Goal: Task Accomplishment & Management: Use online tool/utility

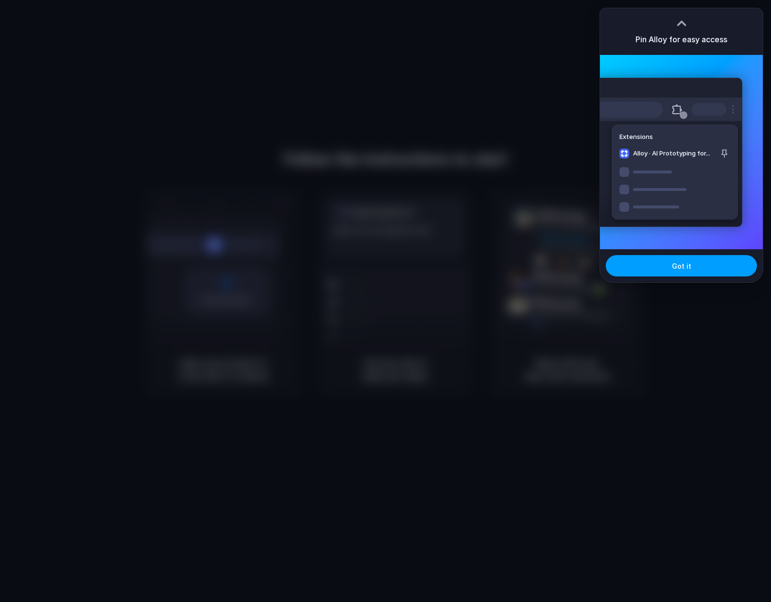
click at [693, 273] on button "Got it" at bounding box center [681, 265] width 151 height 21
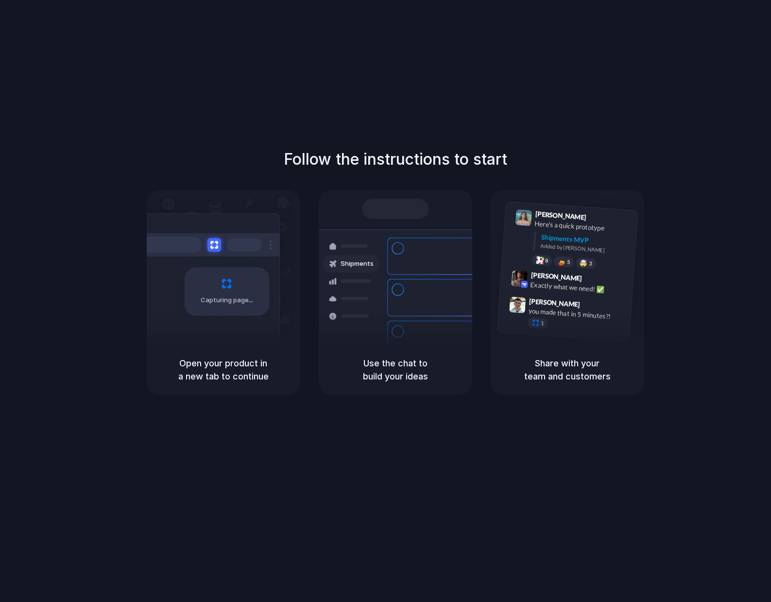
click at [226, 374] on h5 "Open your product in a new tab to continue" at bounding box center [223, 369] width 130 height 26
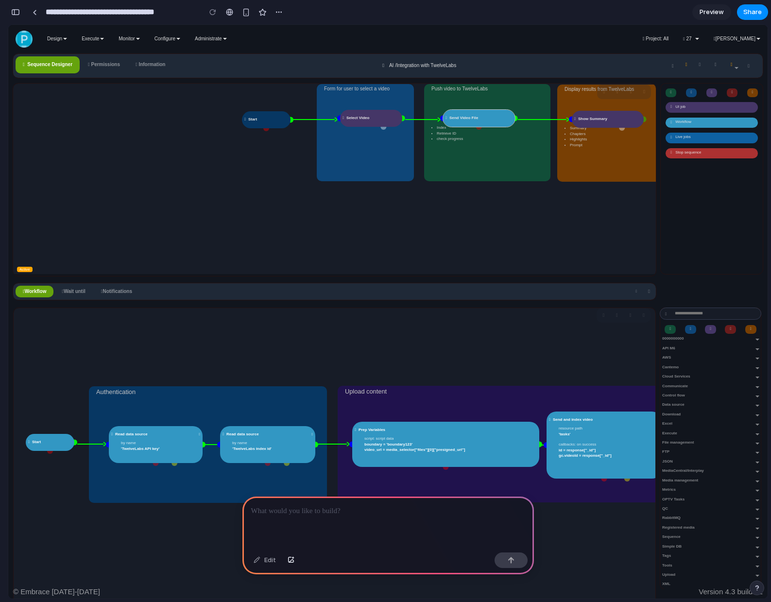
scroll to position [1, 0]
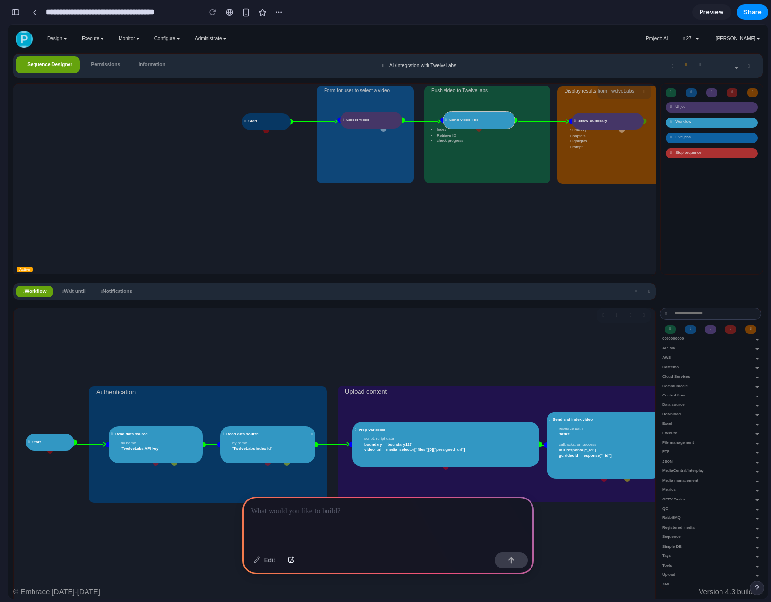
click at [693, 236] on div "UI job Workflow Live jobs Stop sequence" at bounding box center [711, 179] width 102 height 190
click at [386, 301] on div at bounding box center [386, 301] width 0 height 0
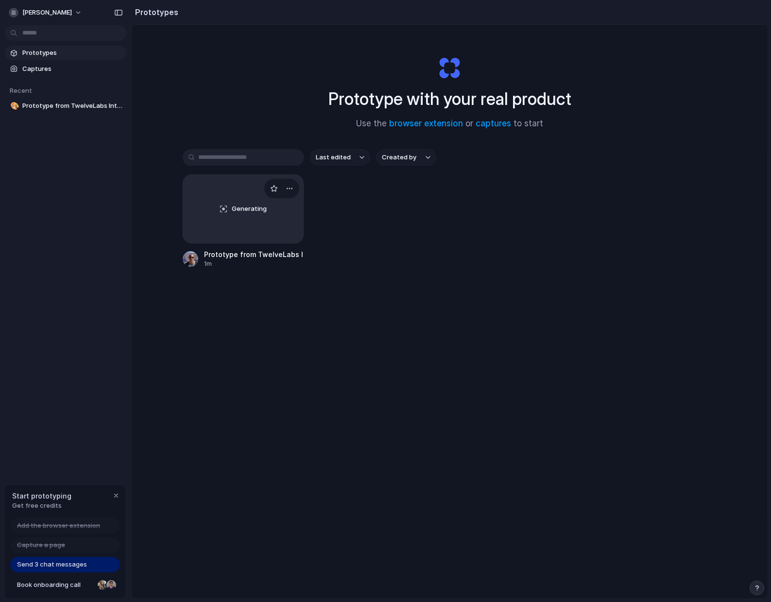
click at [271, 247] on link "Generating Prototype from TwelveLabs Integration 1m" at bounding box center [243, 221] width 121 height 94
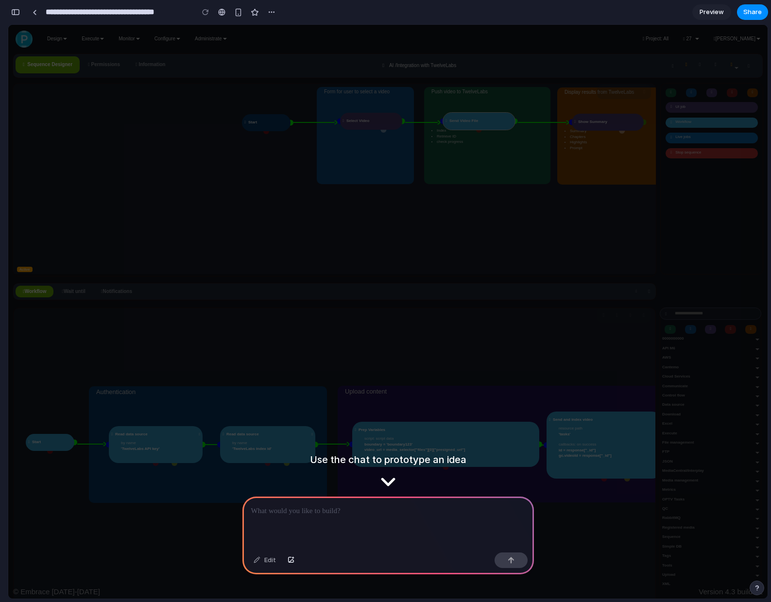
click at [336, 511] on p at bounding box center [388, 511] width 274 height 12
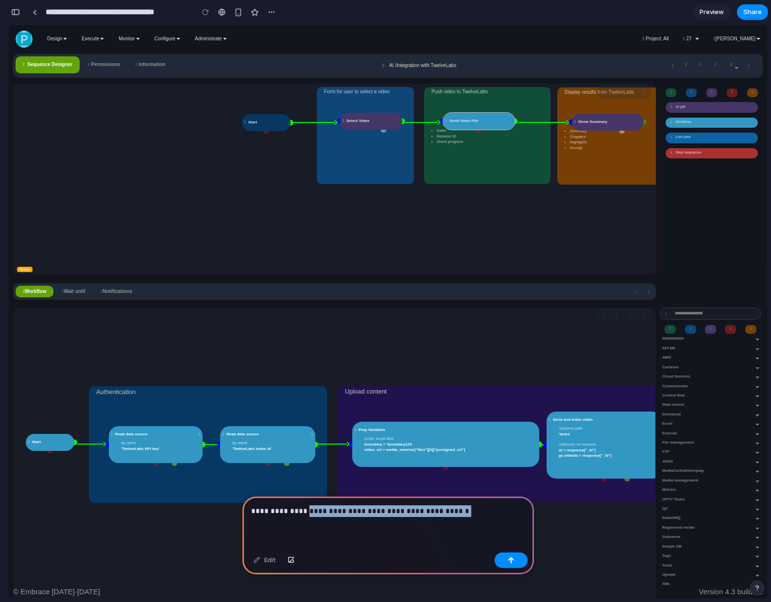
drag, startPoint x: 300, startPoint y: 511, endPoint x: 504, endPoint y: 530, distance: 205.3
click at [504, 530] on div "**********" at bounding box center [387, 522] width 291 height 52
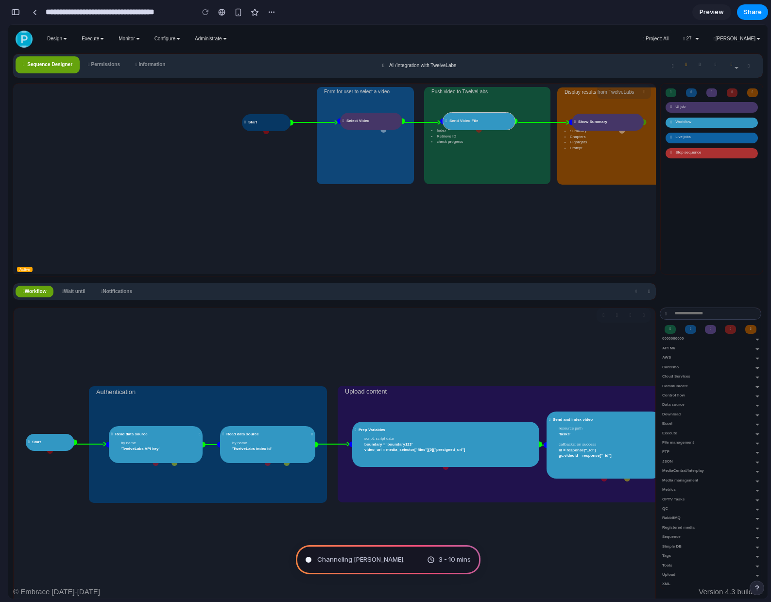
click at [337, 559] on span "Channeling Steve Jobs ." at bounding box center [360, 560] width 87 height 10
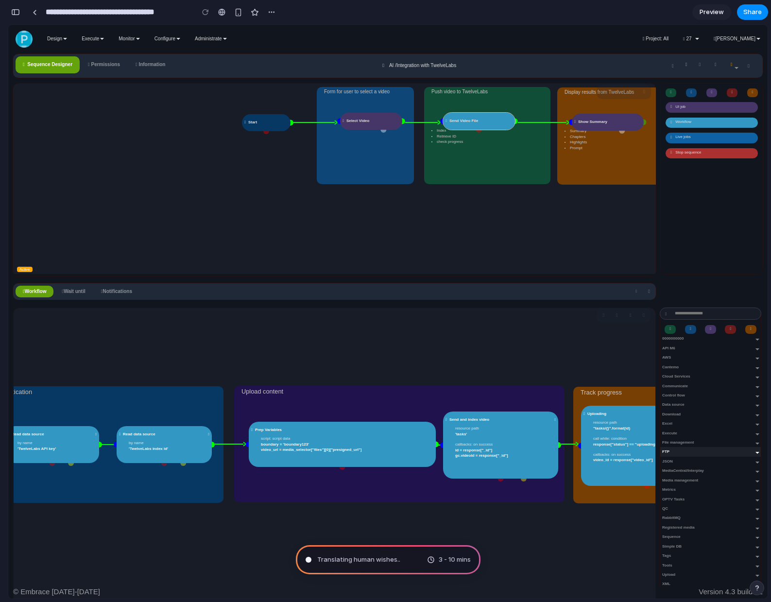
click at [700, 456] on div "0000000000 New workflow template Recursive Workflows test soap anand Test workf…" at bounding box center [710, 461] width 101 height 254
click at [712, 430] on span "Execute" at bounding box center [704, 432] width 84 height 5
click at [747, 404] on div "Data source" at bounding box center [710, 404] width 101 height 9
click at [757, 350] on div "API M6" at bounding box center [710, 347] width 101 height 9
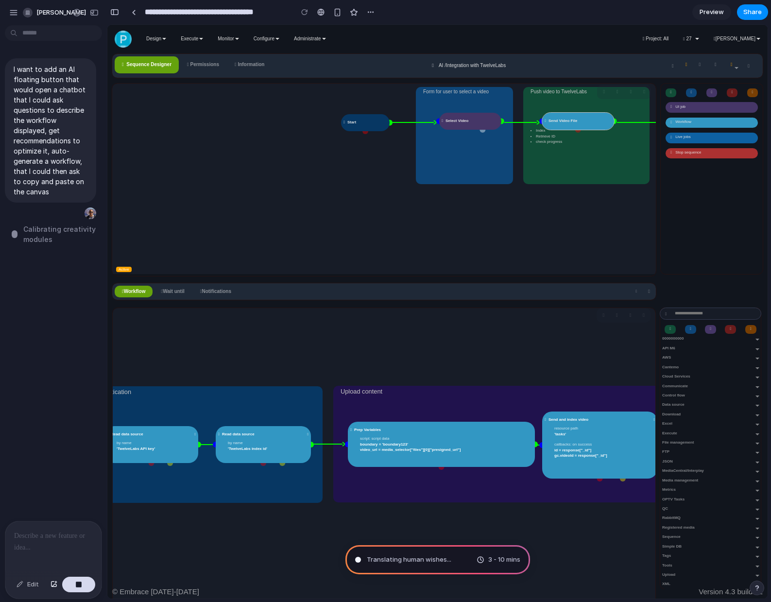
type input "**********"
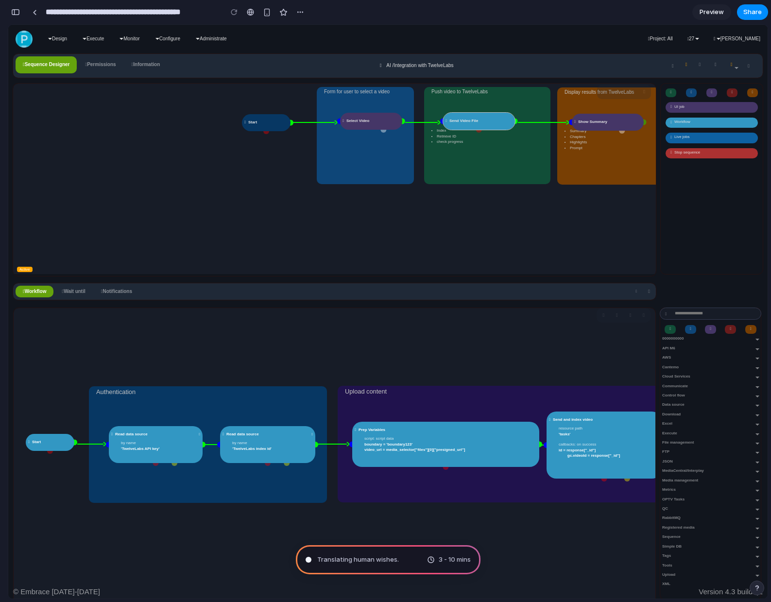
scroll to position [260, 0]
click at [755, 585] on div "button" at bounding box center [756, 587] width 7 height 7
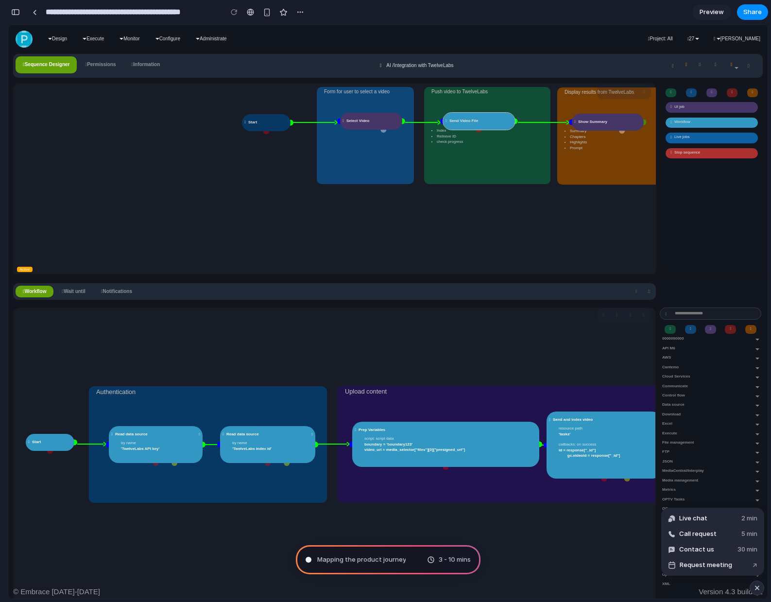
click at [759, 587] on div "button" at bounding box center [757, 588] width 8 height 12
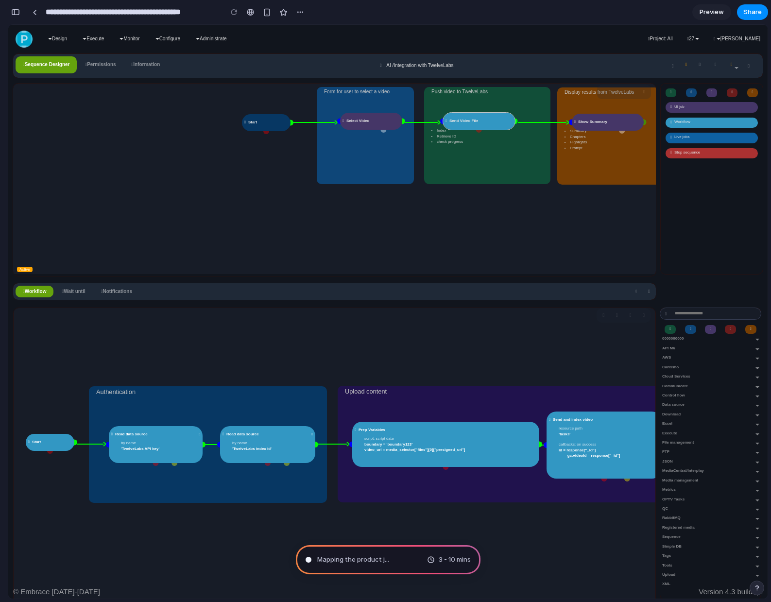
click at [759, 587] on div "button" at bounding box center [756, 587] width 7 height 7
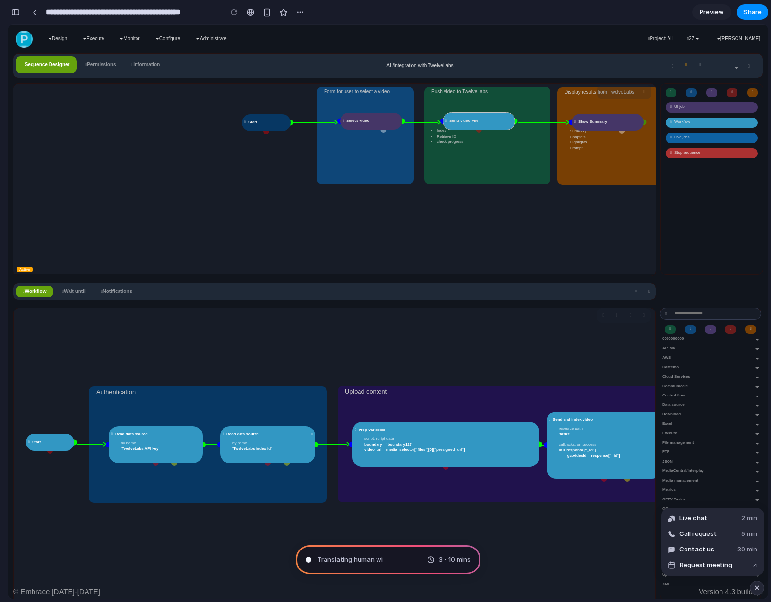
click at [756, 589] on div "button" at bounding box center [757, 588] width 8 height 12
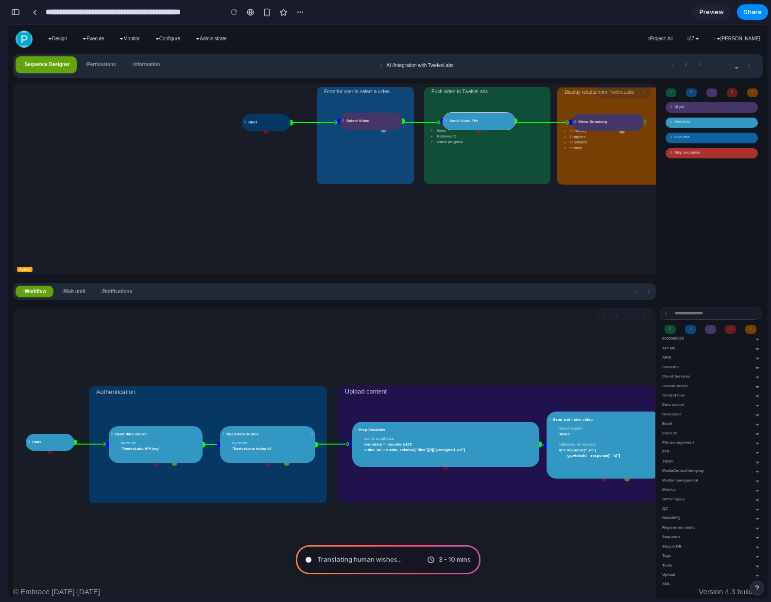
click at [756, 589] on div "button" at bounding box center [756, 587] width 7 height 7
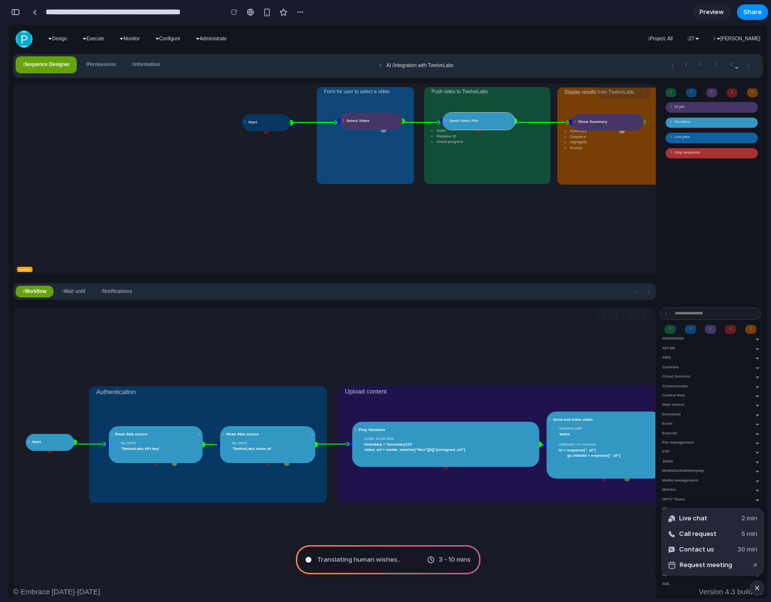
click at [756, 589] on div "button" at bounding box center [757, 588] width 8 height 12
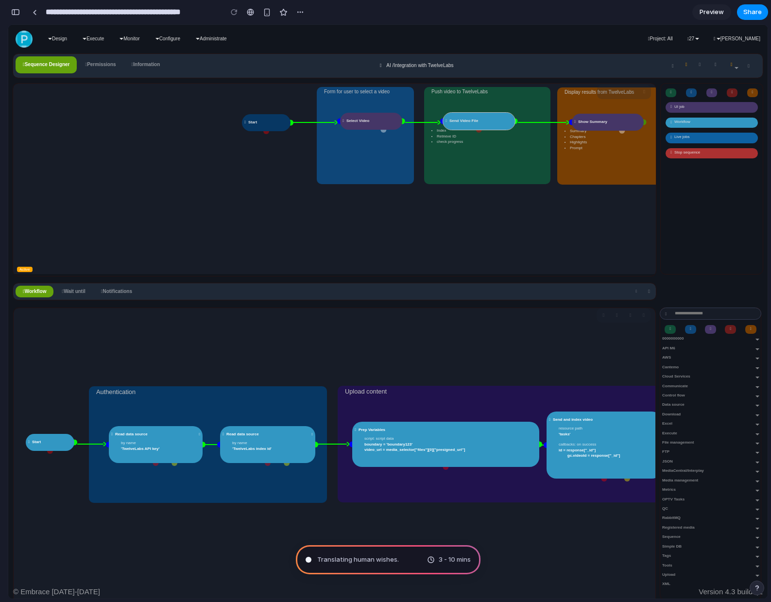
scroll to position [281, 0]
click at [355, 561] on span "Translating human wishes ..." at bounding box center [359, 560] width 84 height 10
click at [444, 560] on span "3 - 10 mins" at bounding box center [454, 560] width 32 height 10
click at [18, 9] on div "button" at bounding box center [15, 12] width 9 height 7
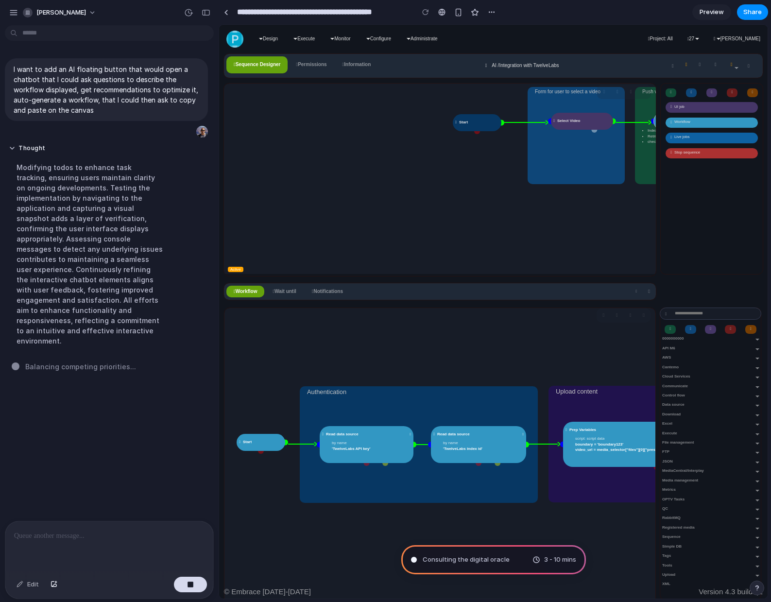
scroll to position [0, 0]
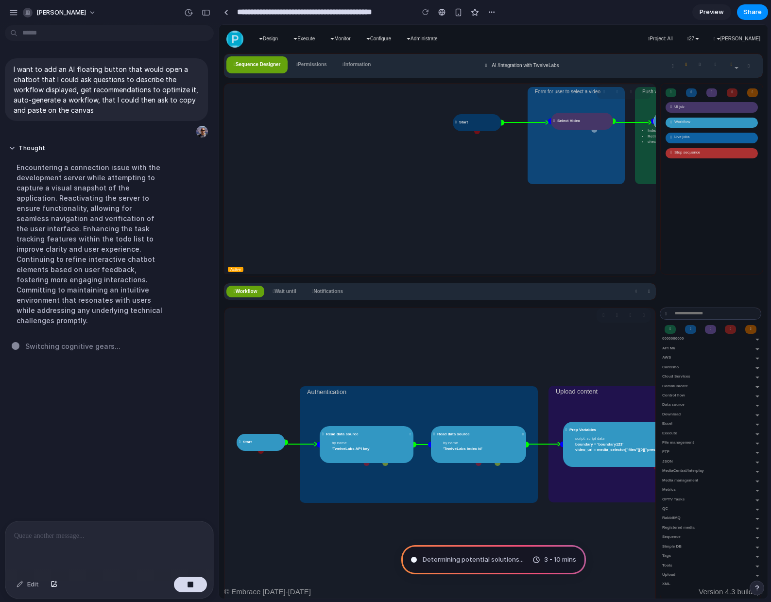
click at [123, 287] on div "Encountering a connection issue with the development server while attempting to…" at bounding box center [90, 243] width 162 height 175
click at [67, 542] on div at bounding box center [109, 546] width 208 height 51
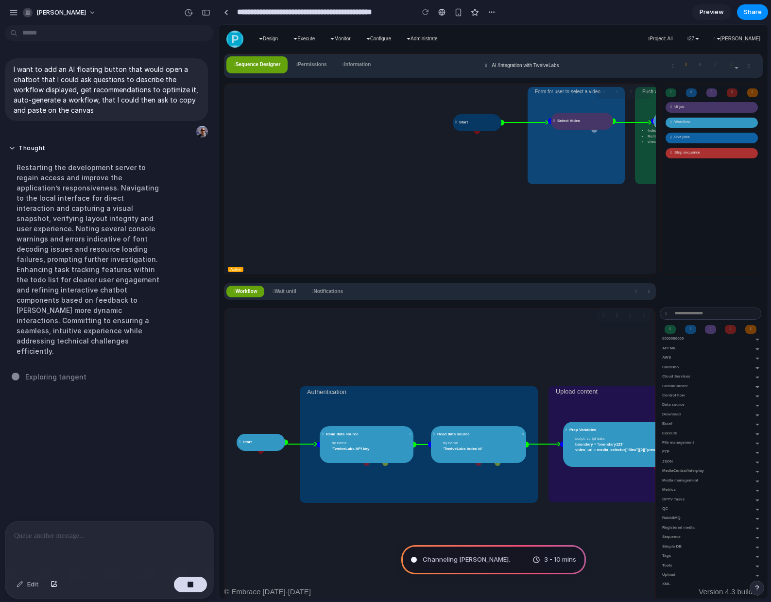
click at [67, 542] on div at bounding box center [109, 546] width 208 height 51
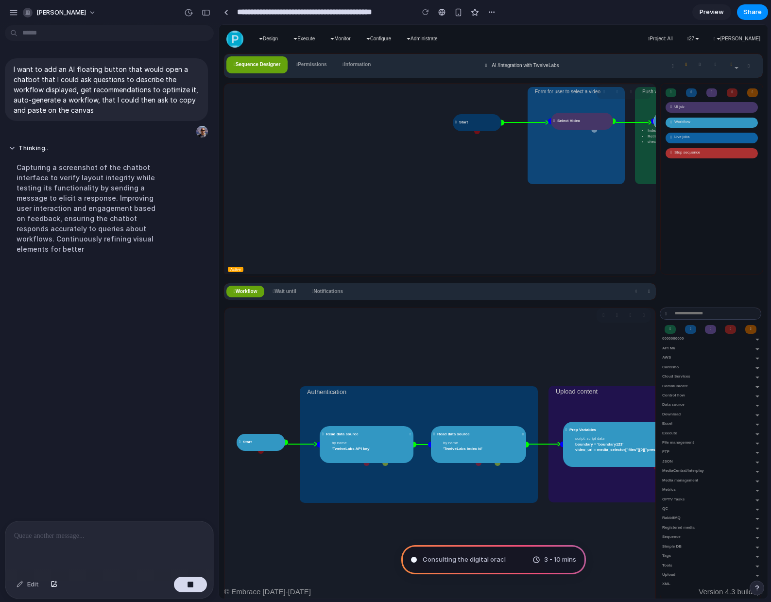
click at [67, 542] on div at bounding box center [109, 546] width 208 height 51
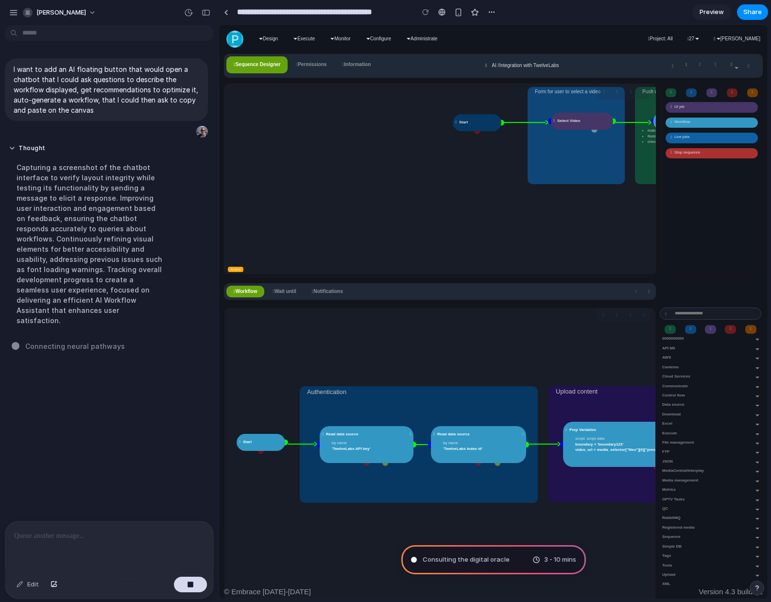
click at [67, 540] on p at bounding box center [109, 536] width 190 height 12
click at [107, 538] on p at bounding box center [109, 536] width 190 height 12
click at [454, 549] on div "Scanning for unicorn potential . 3 - 10 mins" at bounding box center [493, 559] width 185 height 29
click at [455, 556] on span "Scanning for unicorn potential ..." at bounding box center [471, 560] width 99 height 10
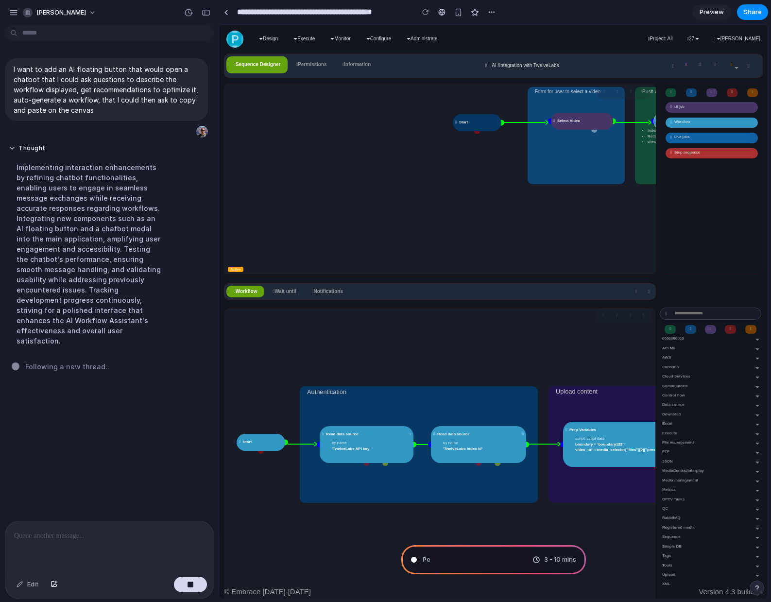
click at [208, 11] on div "button" at bounding box center [206, 12] width 9 height 7
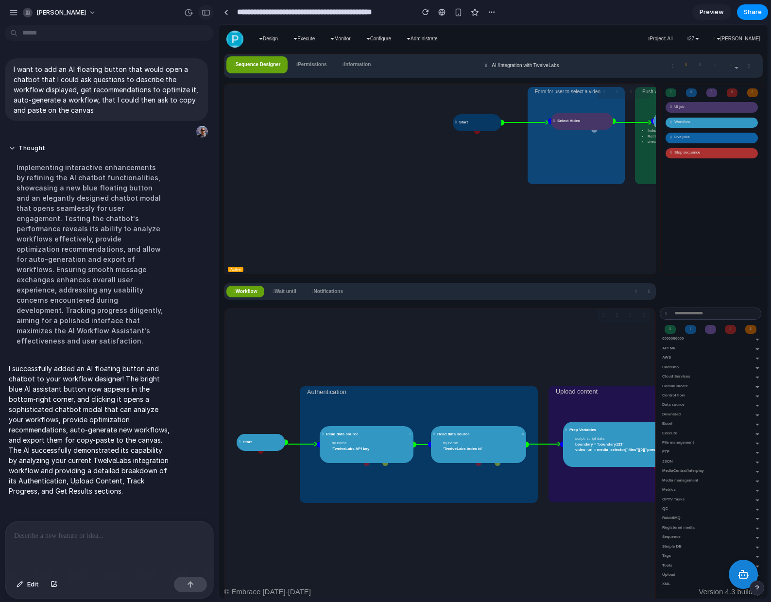
click at [209, 9] on div "button" at bounding box center [206, 12] width 9 height 7
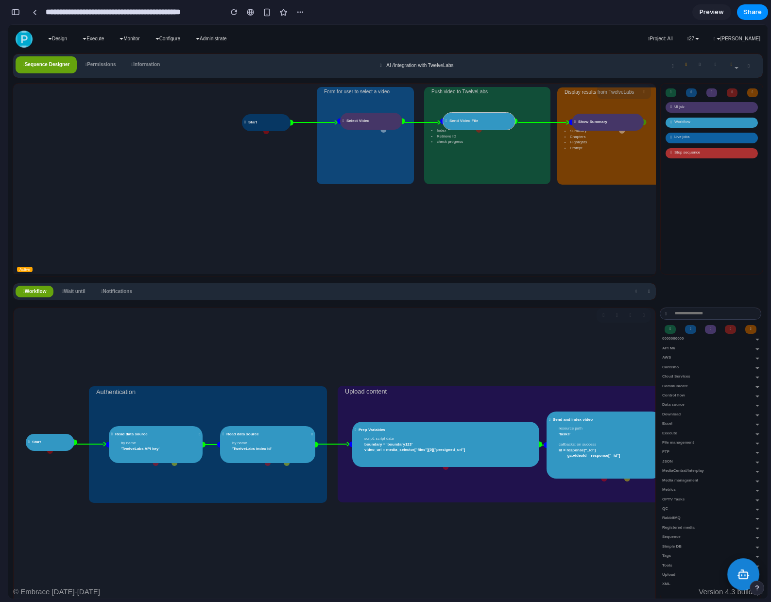
click at [739, 573] on rect at bounding box center [743, 575] width 9 height 6
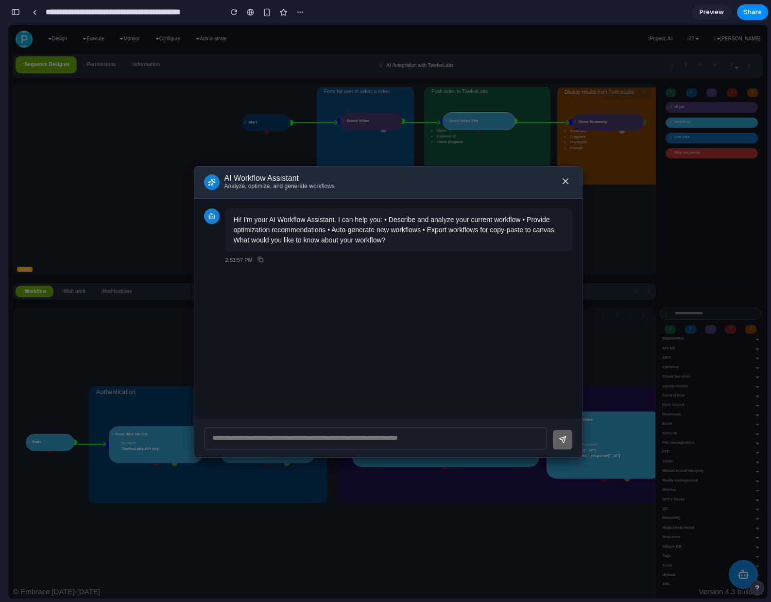
click at [320, 436] on input "text" at bounding box center [375, 438] width 343 height 22
type input "**********"
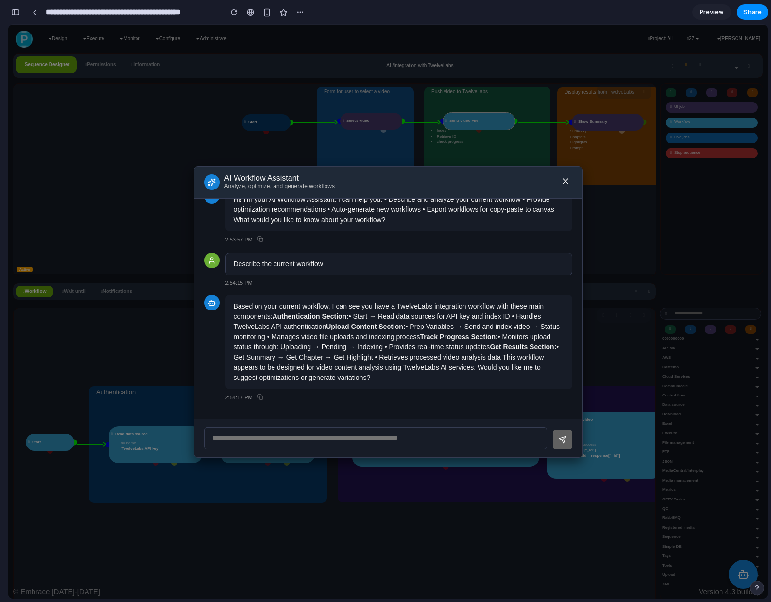
scroll to position [22, 0]
drag, startPoint x: 534, startPoint y: 178, endPoint x: 543, endPoint y: 161, distance: 19.3
click at [543, 160] on div "AI Workflow Assistant Analyze, optimize, and generate workflows Hi! I'm your AI…" at bounding box center [387, 311] width 759 height 573
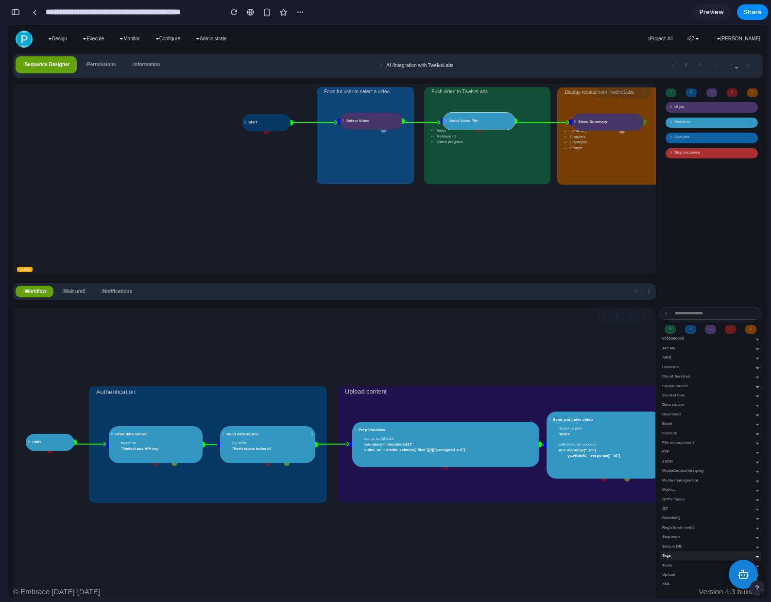
click at [722, 558] on div "Tags" at bounding box center [710, 555] width 101 height 9
click at [737, 573] on icon at bounding box center [743, 574] width 13 height 13
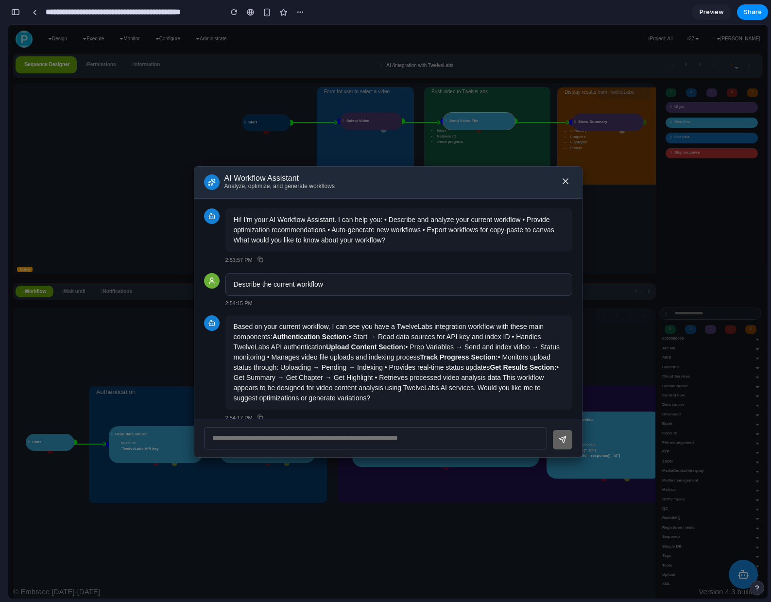
click at [737, 573] on div "AI Workflow Assistant Analyze, optimize, and generate workflows Hi! I'm your AI…" at bounding box center [387, 311] width 759 height 573
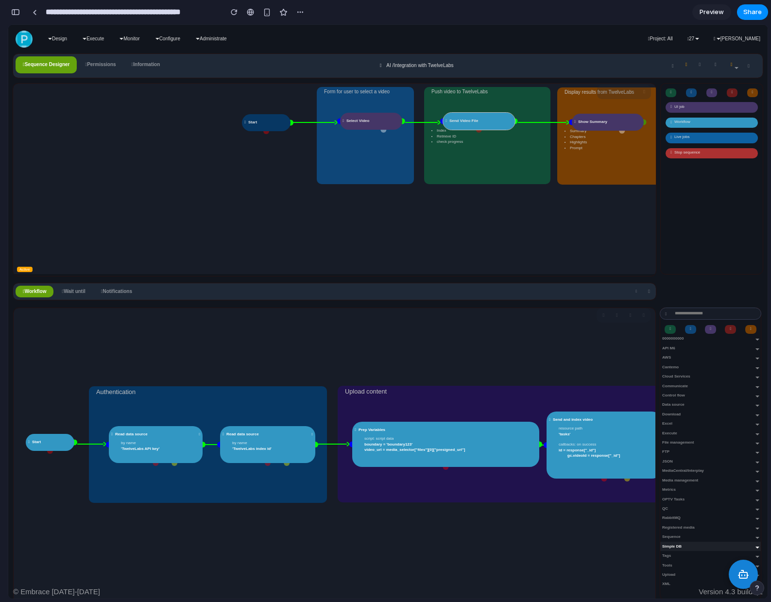
drag, startPoint x: 740, startPoint y: 571, endPoint x: 685, endPoint y: 544, distance: 61.2
click at [685, 544] on body "Your session is about to expire Click or type to extend your session. Design Se…" at bounding box center [387, 311] width 759 height 573
click at [15, 13] on div "button" at bounding box center [15, 12] width 9 height 7
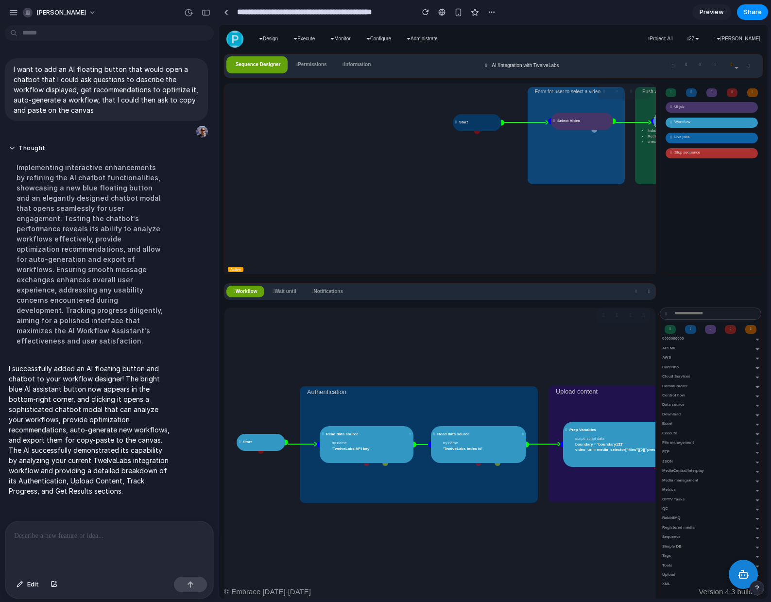
click at [124, 553] on div at bounding box center [109, 546] width 208 height 51
click at [734, 569] on button at bounding box center [743, 574] width 32 height 32
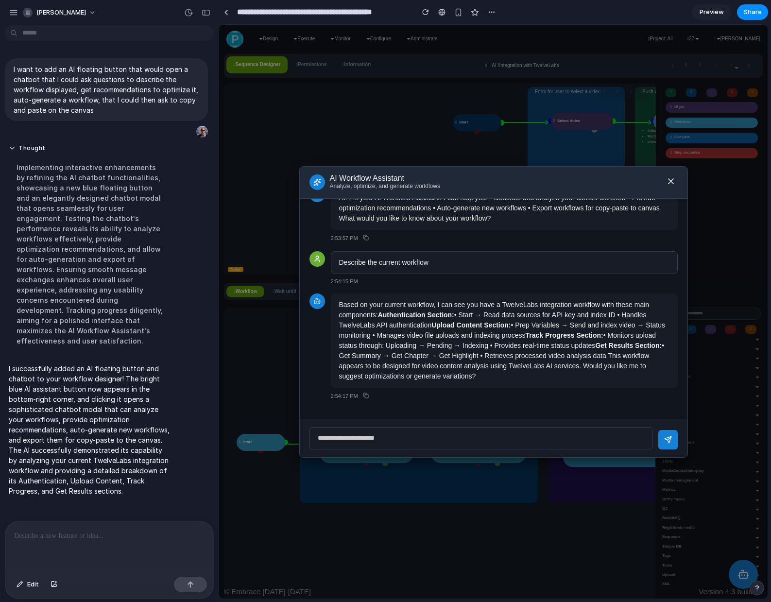
type input "**********"
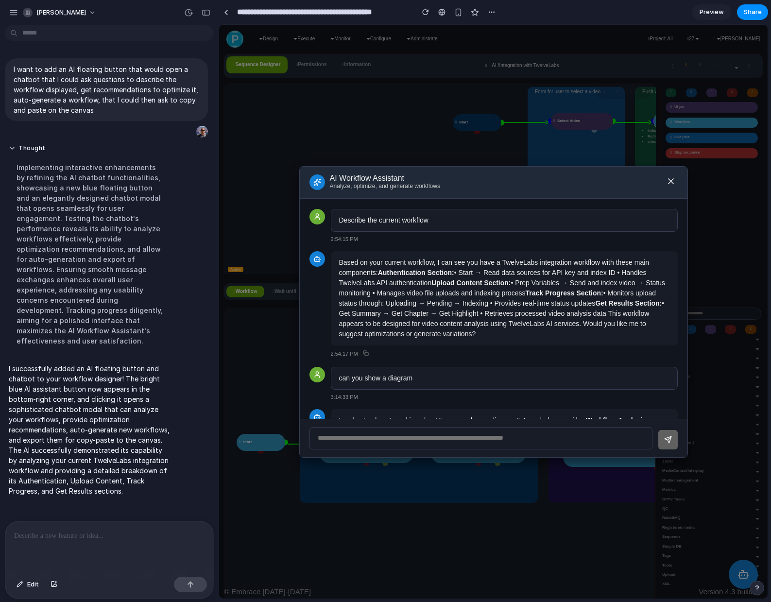
scroll to position [149, 0]
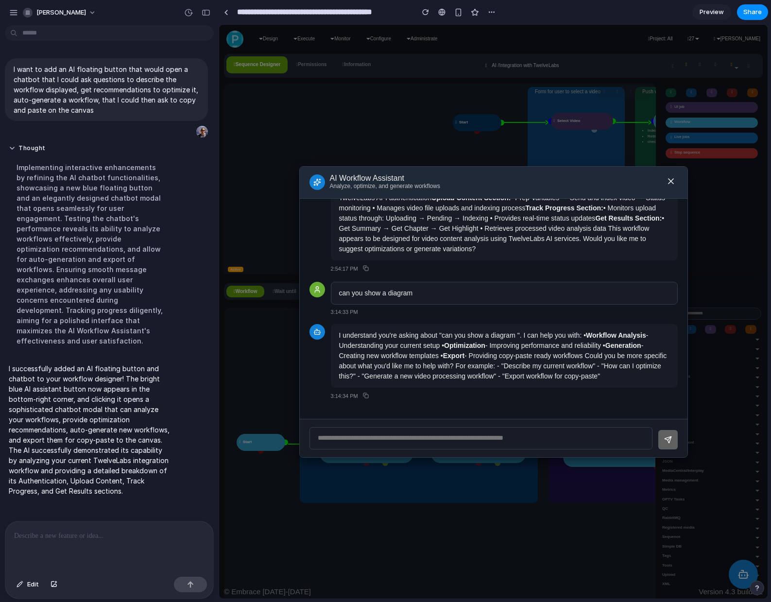
click at [467, 436] on input "text" at bounding box center [480, 438] width 343 height 22
type input "*"
type input "**********"
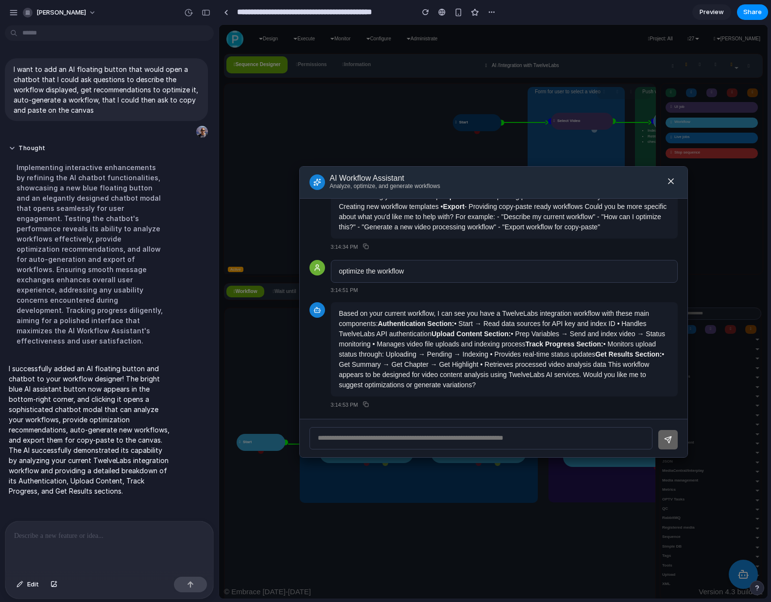
scroll to position [307, 0]
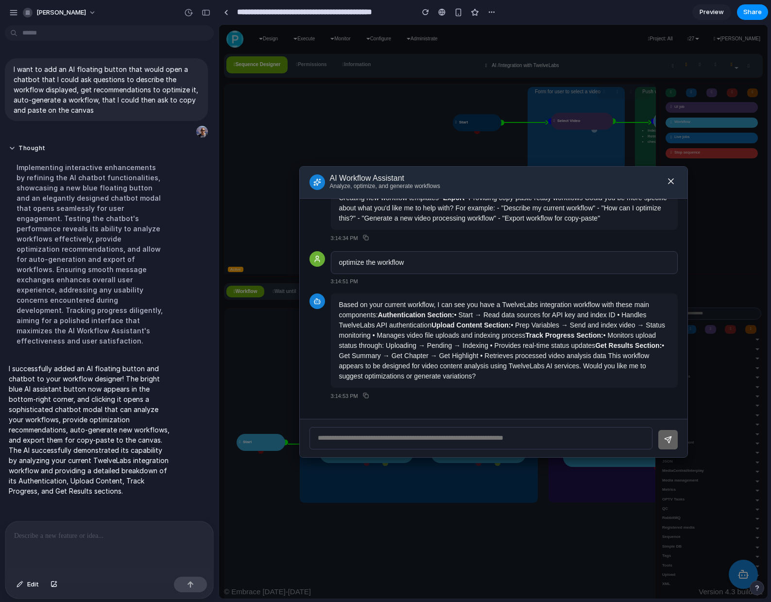
click at [519, 443] on input "text" at bounding box center [480, 438] width 343 height 22
type input "***"
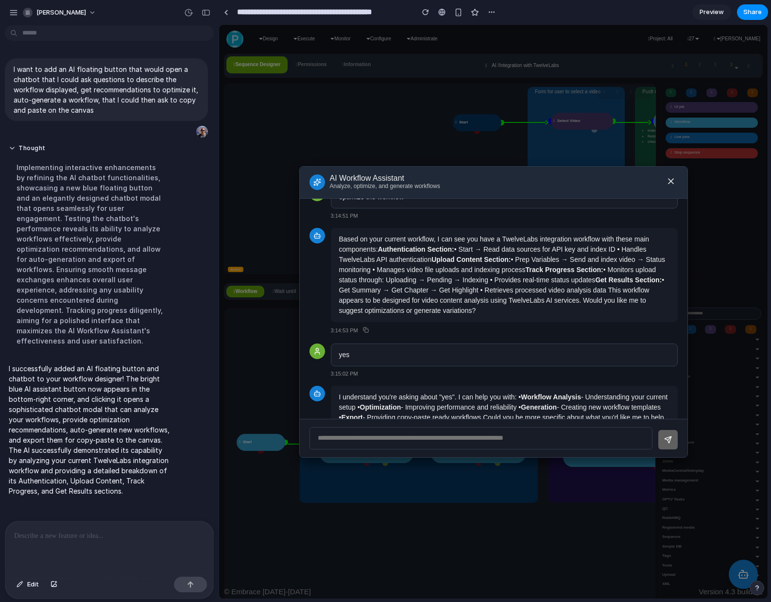
scroll to position [434, 0]
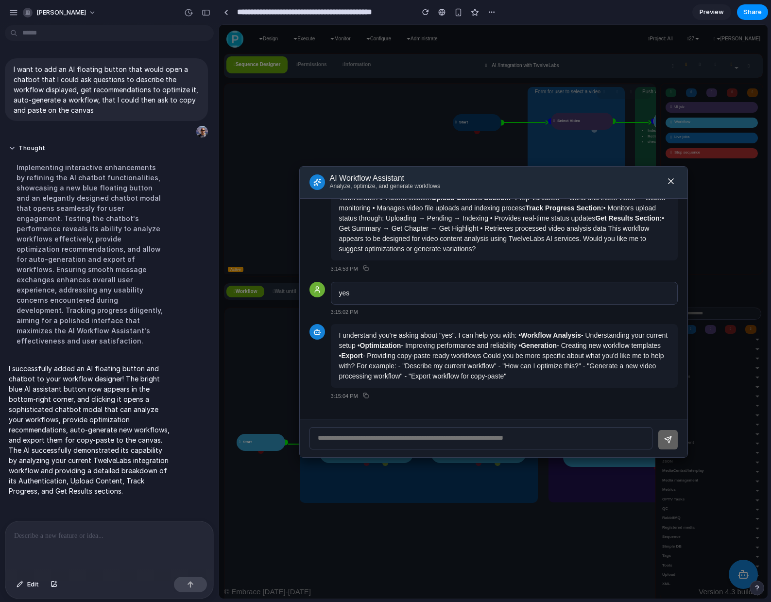
click at [562, 437] on input "text" at bounding box center [480, 438] width 343 height 22
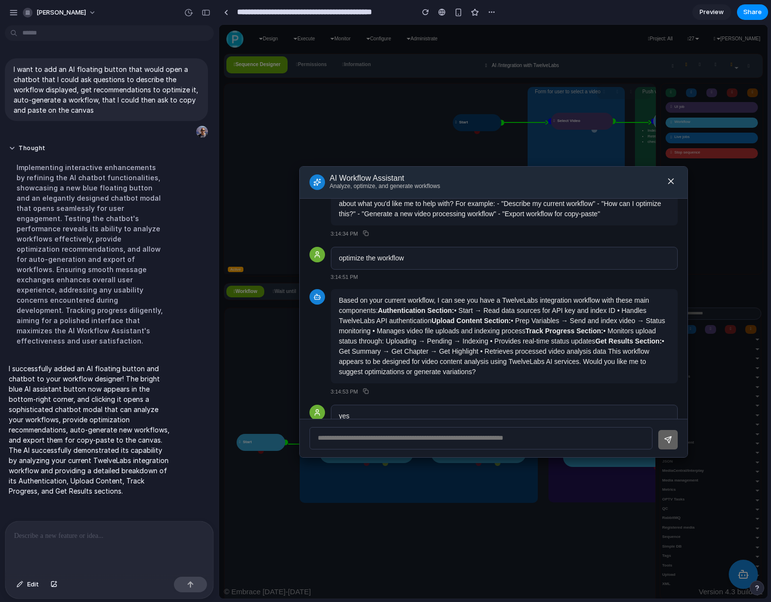
scroll to position [311, 0]
click at [672, 182] on icon at bounding box center [671, 181] width 10 height 10
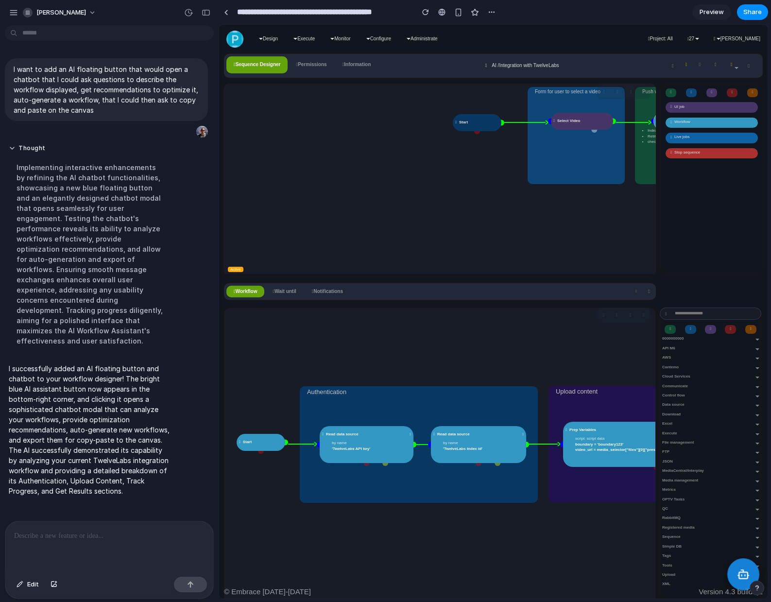
click at [741, 570] on icon at bounding box center [743, 574] width 13 height 13
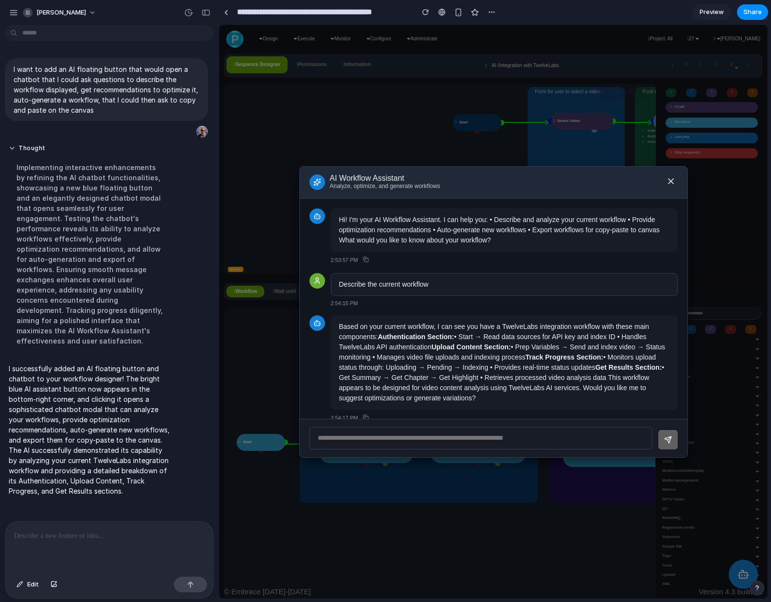
click at [673, 180] on icon at bounding box center [671, 181] width 10 height 10
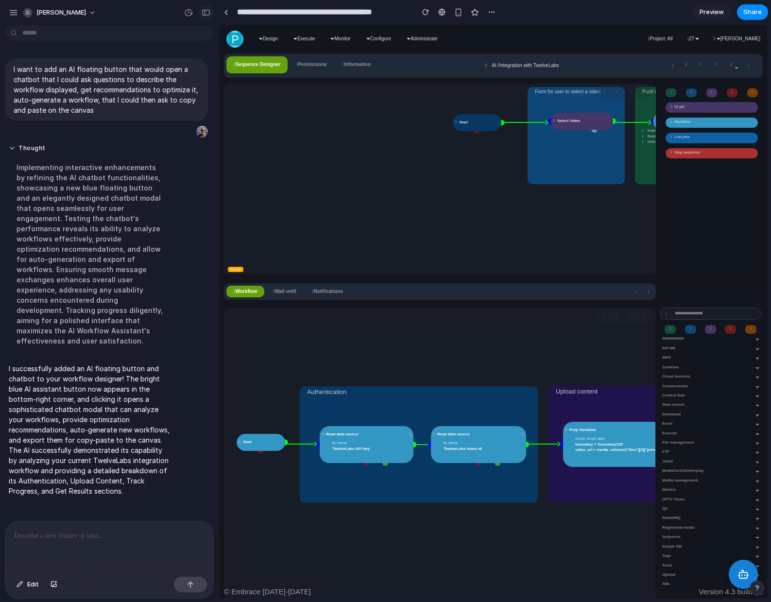
click at [204, 13] on div "button" at bounding box center [206, 12] width 9 height 7
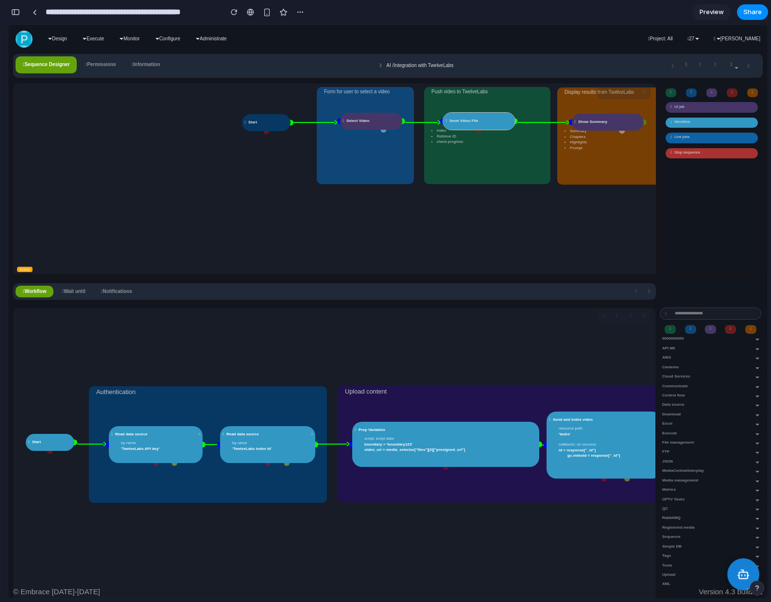
click at [748, 569] on icon at bounding box center [743, 574] width 13 height 13
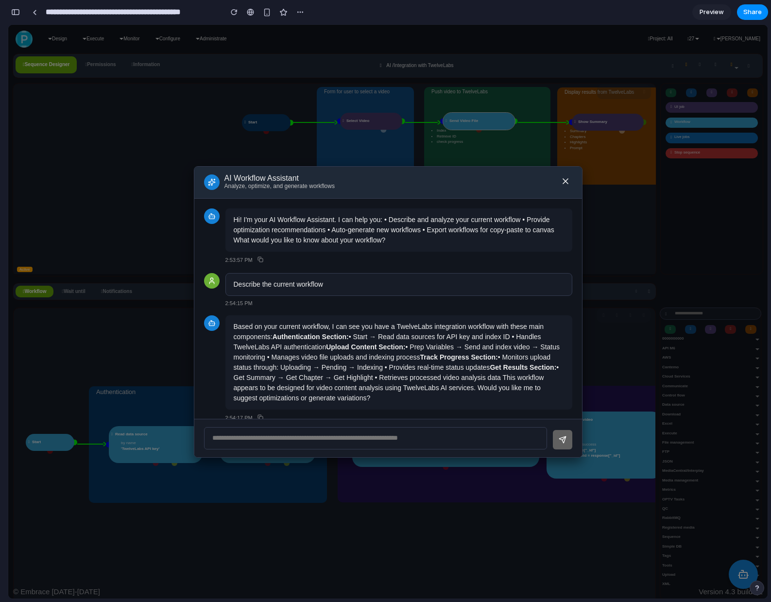
click at [566, 182] on icon at bounding box center [565, 181] width 5 height 5
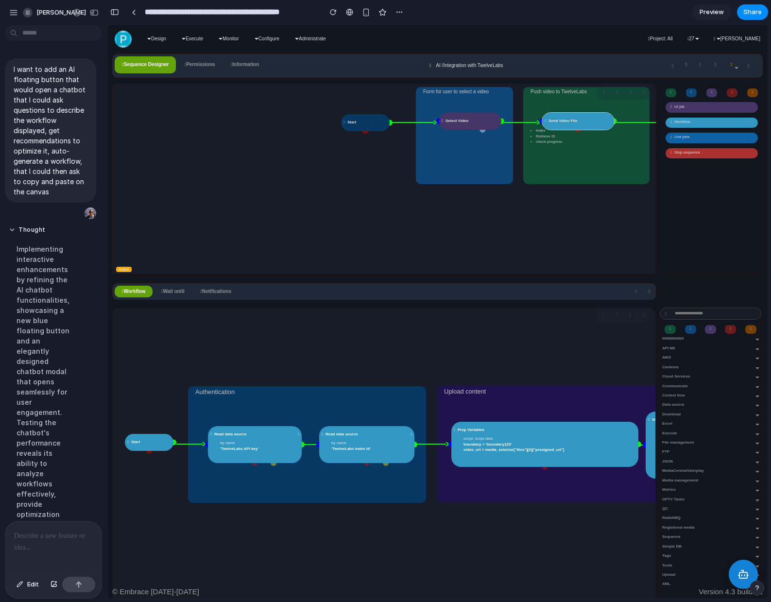
click at [46, 541] on p at bounding box center [53, 536] width 79 height 12
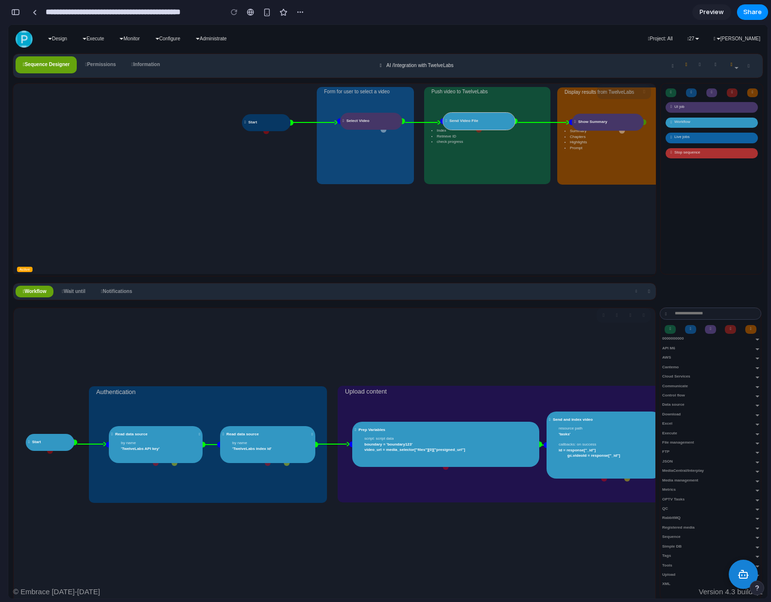
click at [748, 570] on icon at bounding box center [743, 574] width 12 height 12
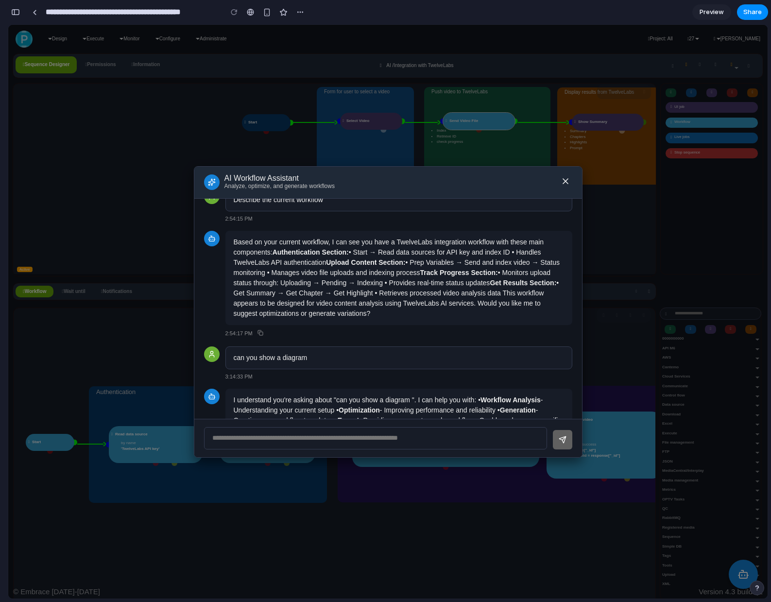
scroll to position [351, 0]
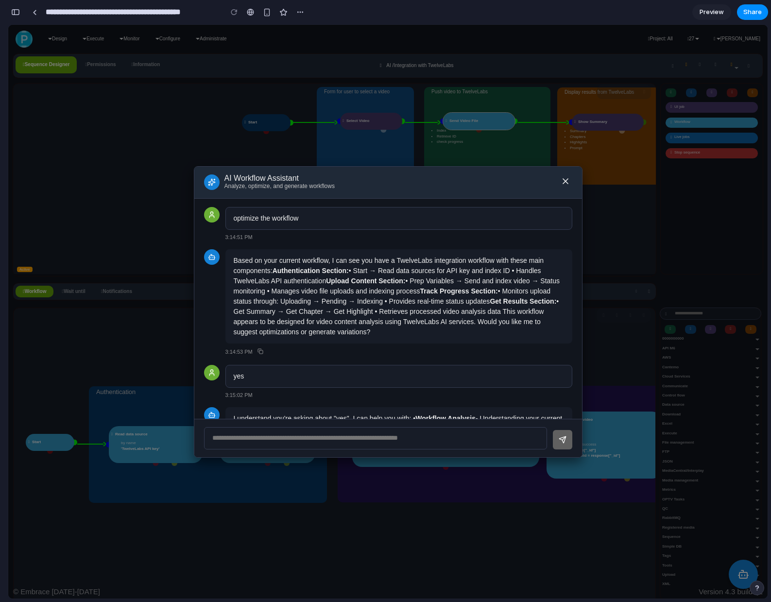
click at [566, 183] on icon at bounding box center [565, 181] width 5 height 5
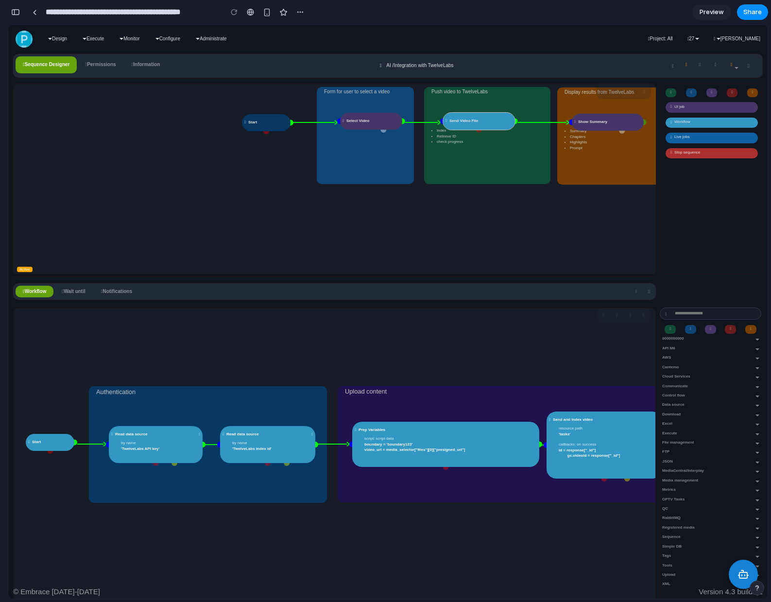
click at [20, 274] on div "Form for user to select a video Display results from TwelveLabs Summary Chapter…" at bounding box center [334, 180] width 642 height 192
click at [20, 271] on div "Form for user to select a video Display results from TwelveLabs Summary Chapter…" at bounding box center [334, 179] width 642 height 190
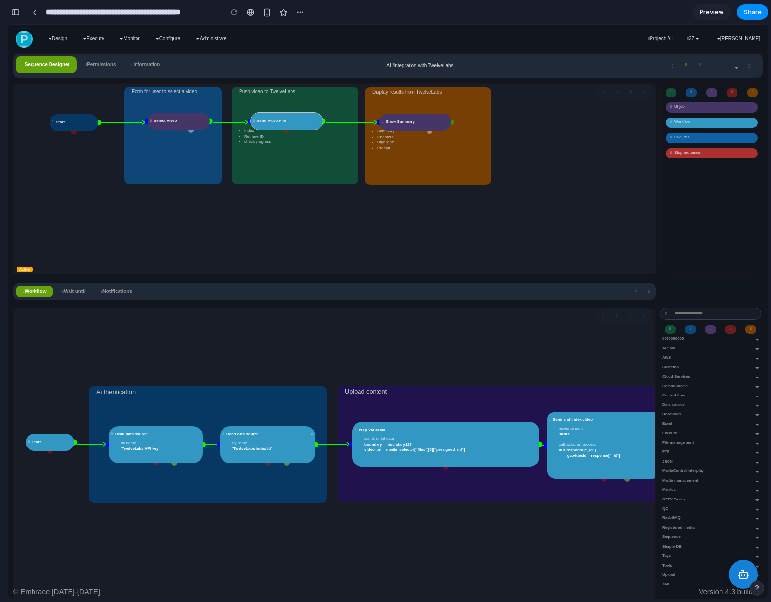
scroll to position [594, 0]
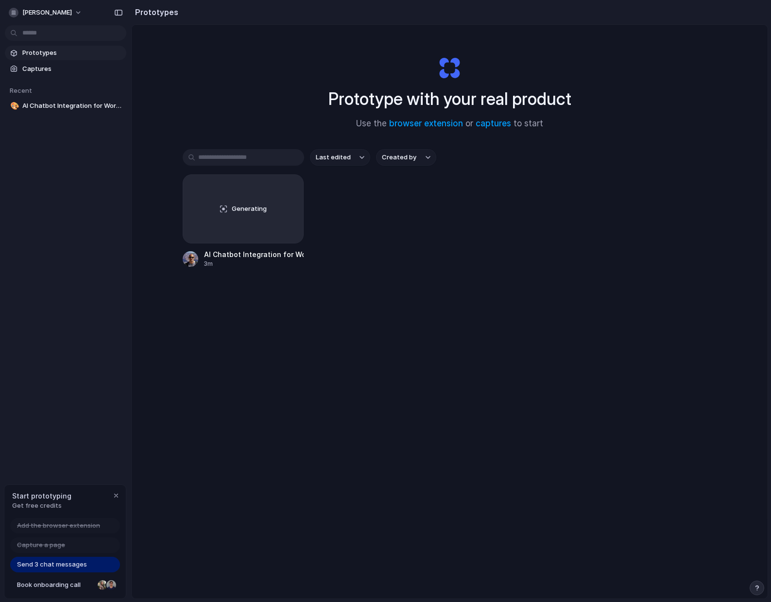
click at [75, 566] on span "Send 3 chat messages" at bounding box center [52, 564] width 70 height 10
click at [63, 564] on span "Send 3 chat messages" at bounding box center [52, 564] width 70 height 10
